Goal: Navigation & Orientation: Find specific page/section

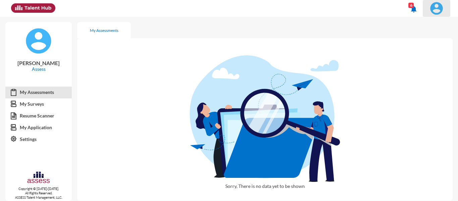
click at [437, 1] on button at bounding box center [437, 8] width 28 height 17
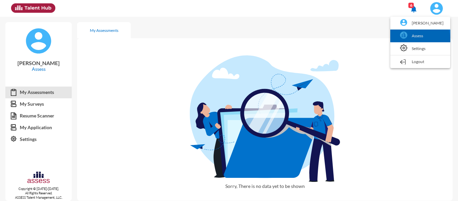
click at [426, 40] on link "Assess" at bounding box center [420, 36] width 53 height 13
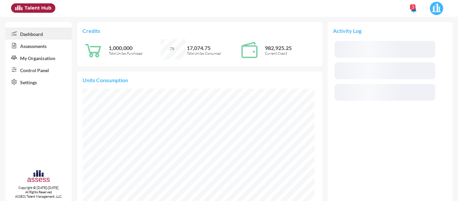
scroll to position [52, 111]
click at [43, 68] on link "Control Panel" at bounding box center [38, 70] width 66 height 12
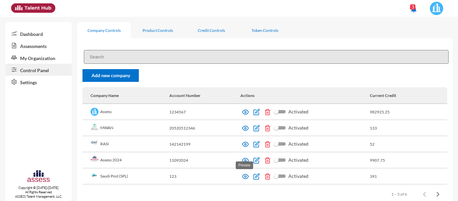
click at [243, 177] on img at bounding box center [245, 176] width 7 height 7
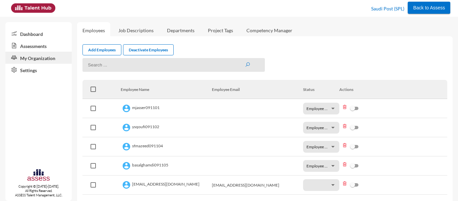
click at [42, 33] on link "Dashboard" at bounding box center [38, 34] width 66 height 12
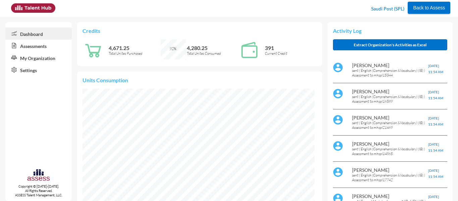
click at [252, 29] on p "Credits" at bounding box center [200, 31] width 234 height 6
